Goal: Task Accomplishment & Management: Manage account settings

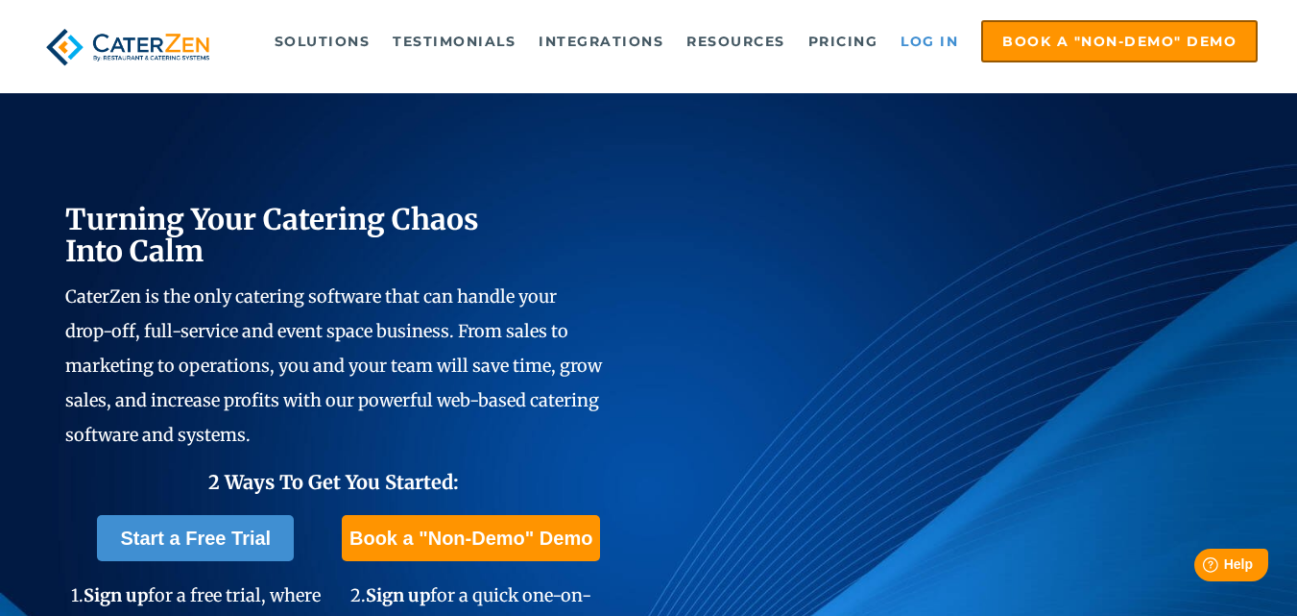
click at [933, 38] on link "Log in" at bounding box center [929, 41] width 77 height 38
click at [940, 44] on link "Log in" at bounding box center [929, 41] width 77 height 38
click at [933, 38] on link "Log in" at bounding box center [929, 41] width 77 height 38
